Goal: Task Accomplishment & Management: Manage account settings

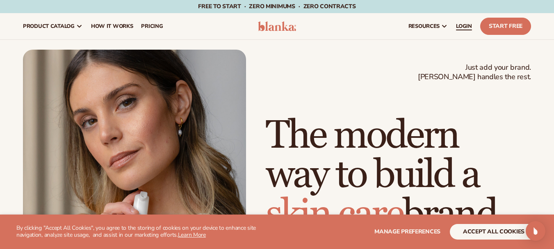
click at [462, 26] on span "LOGIN" at bounding box center [464, 26] width 16 height 7
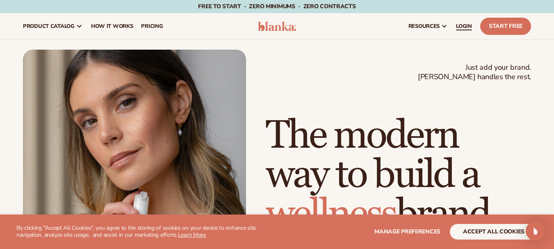
click at [463, 27] on span "LOGIN" at bounding box center [464, 26] width 16 height 7
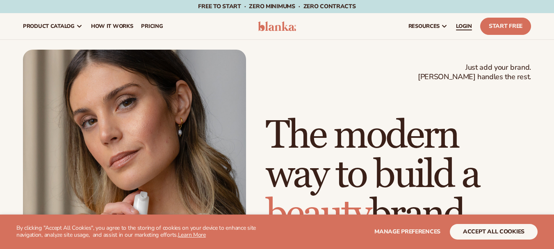
click at [471, 27] on span "LOGIN" at bounding box center [464, 26] width 16 height 7
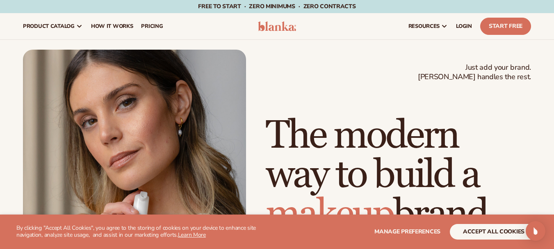
click at [508, 124] on h1 "The modern way to build a makeup brand" at bounding box center [398, 175] width 265 height 118
